Goal: Task Accomplishment & Management: Complete application form

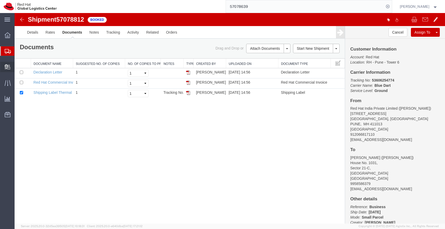
click at [0, 0] on span "Create Delivery" at bounding box center [0, 0] width 0 height 0
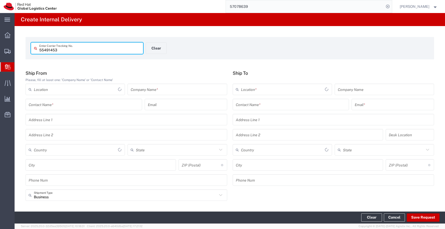
type input "55491453"
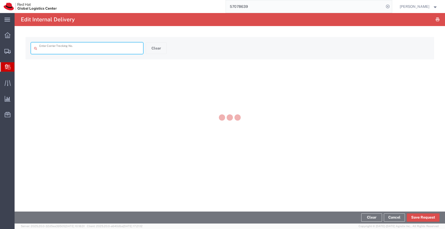
type input "55491453"
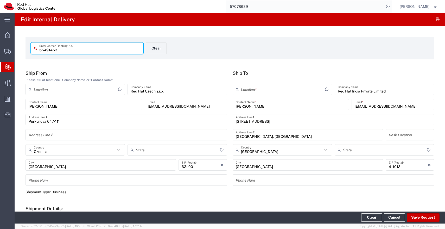
type input "RH - [GEOGRAPHIC_DATA] [GEOGRAPHIC_DATA] - B"
type input "RH - Pune - Tower 6"
type input "Envelope"
type input "Mahārāshtra"
type input "IO_Ground"
